Goal: Information Seeking & Learning: Learn about a topic

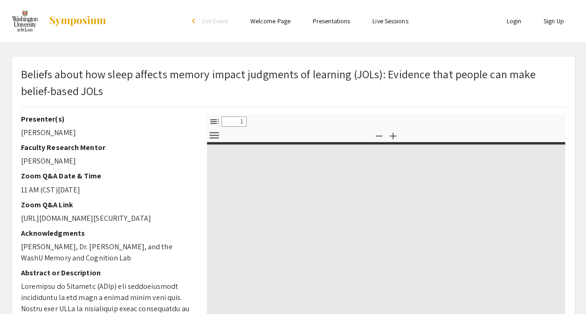
select select "custom"
type input "0"
select select "custom"
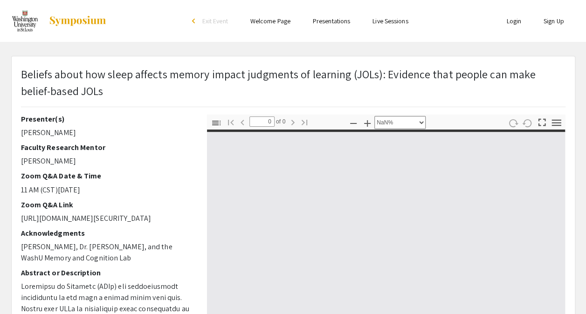
type input "1"
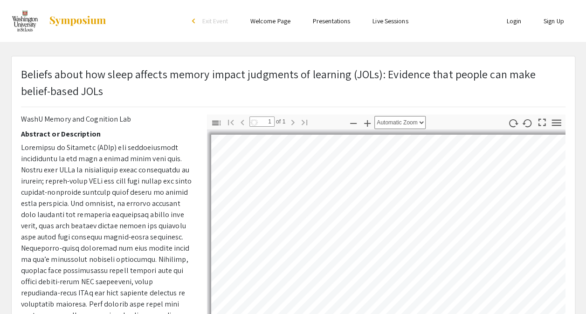
scroll to position [145, 0]
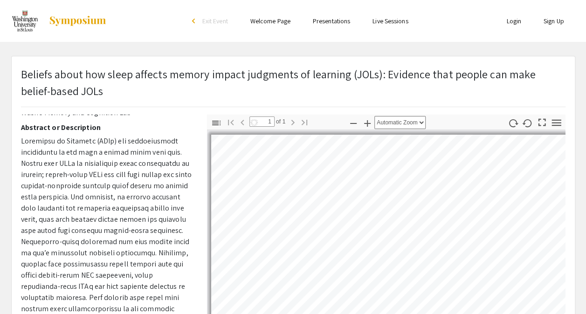
select select "auto"
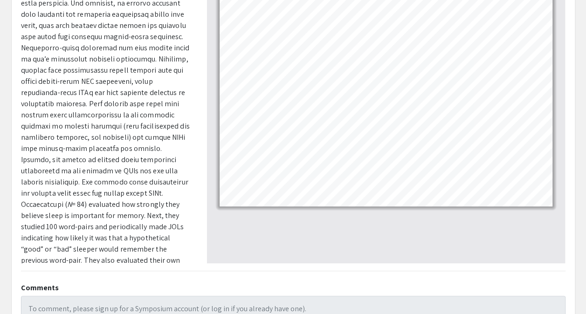
scroll to position [163, 0]
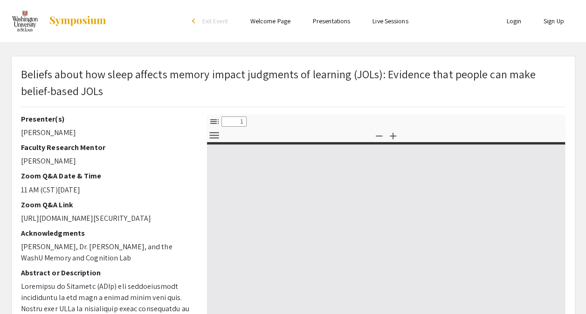
select select "custom"
type input "0"
select select "custom"
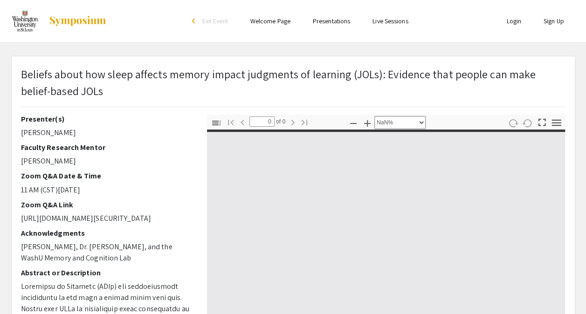
scroll to position [280, 0]
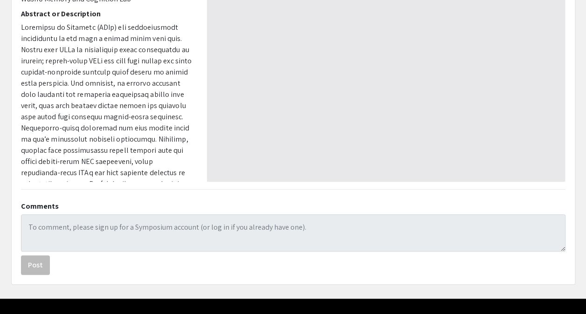
type input "1"
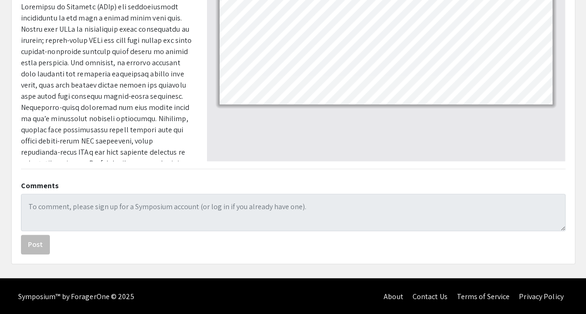
select select "auto"
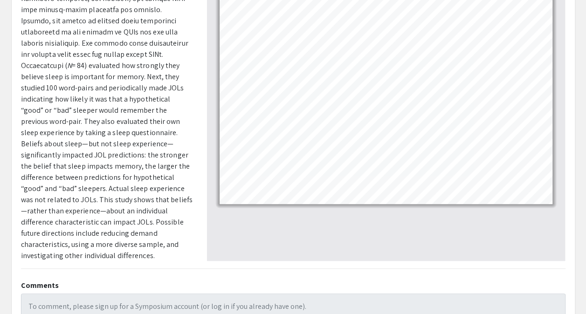
scroll to position [296, 0]
